Goal: Find specific page/section: Find specific page/section

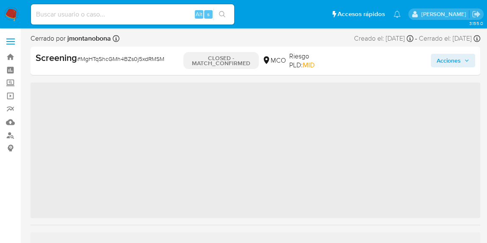
scroll to position [358, 0]
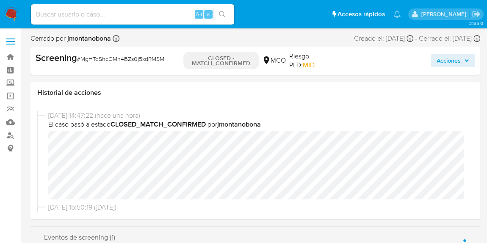
select select "10"
drag, startPoint x: 249, startPoint y: 64, endPoint x: 208, endPoint y: 59, distance: 41.4
click at [208, 59] on p "CLOSED - MATCH_CONFIRMED" at bounding box center [221, 60] width 76 height 17
click at [153, 15] on input at bounding box center [132, 14] width 203 height 11
paste input "guf25tvhKojp2FPzMu8O6WCf"
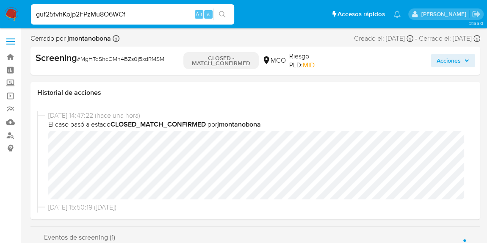
click at [226, 17] on button "search-icon" at bounding box center [221, 14] width 17 height 12
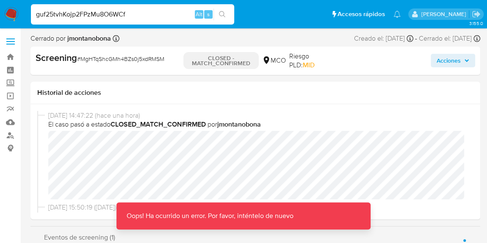
drag, startPoint x: 163, startPoint y: 18, endPoint x: 48, endPoint y: 10, distance: 115.1
click at [48, 10] on input "guf25tvhKojp2FPzMu8O6WCf" at bounding box center [132, 14] width 203 height 11
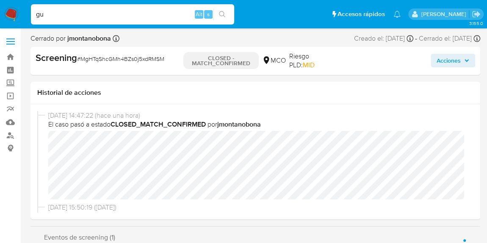
type input "g"
paste input "guf25tvhKojp2FPzMu8O6WCf"
type input "guf25tvhKojp2FPzMu8O6WCf"
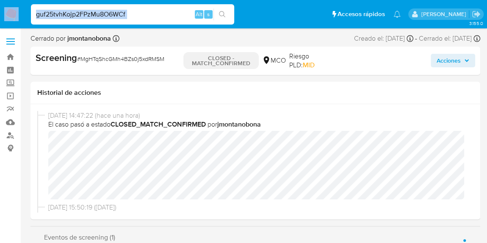
drag, startPoint x: 154, startPoint y: 7, endPoint x: 6, endPoint y: 14, distance: 148.0
click at [1, 12] on nav "Pausado Ver notificaciones guf25tvhKojp2FPzMu8O6WCf Alt s Accesos rápidos Presi…" at bounding box center [243, 14] width 487 height 28
click at [139, 14] on input "guf25tvhKojp2FPzMu8O6WCf" at bounding box center [132, 14] width 203 height 11
click at [139, 15] on input "guf25tvhKojp2FPzMu8O6WCf" at bounding box center [132, 14] width 203 height 11
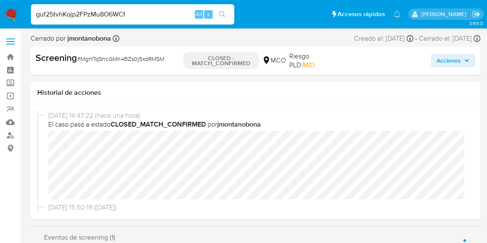
click at [139, 15] on input "guf25tvhKojp2FPzMu8O6WCf" at bounding box center [132, 14] width 203 height 11
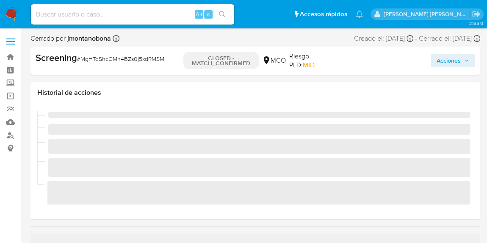
scroll to position [358, 0]
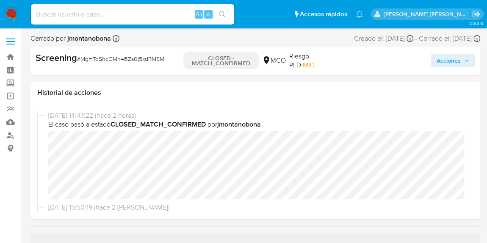
click at [92, 18] on input at bounding box center [132, 14] width 203 height 11
paste input "1866452860"
type input "1866452860"
select select "10"
type input "1866452860"
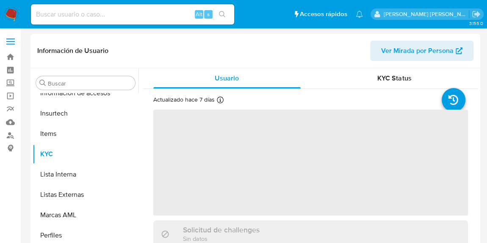
scroll to position [358, 0]
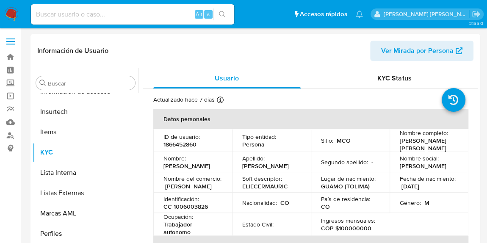
select select "10"
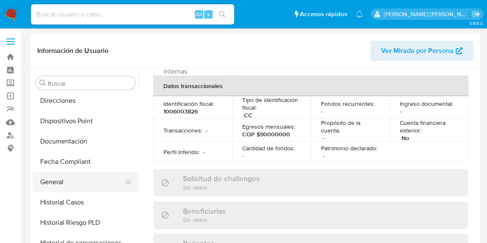
scroll to position [0, 0]
